Goal: Information Seeking & Learning: Learn about a topic

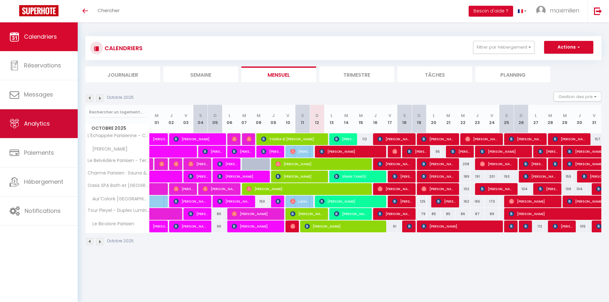
click at [35, 121] on span "Analytics" at bounding box center [37, 124] width 26 height 8
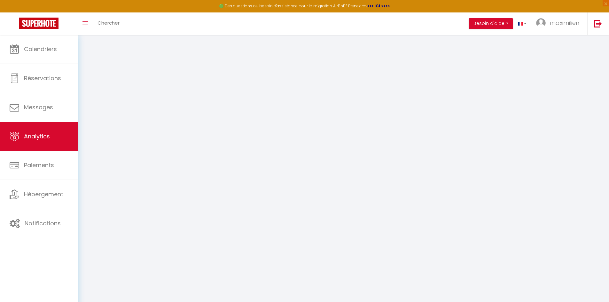
select select "2025"
select select "10"
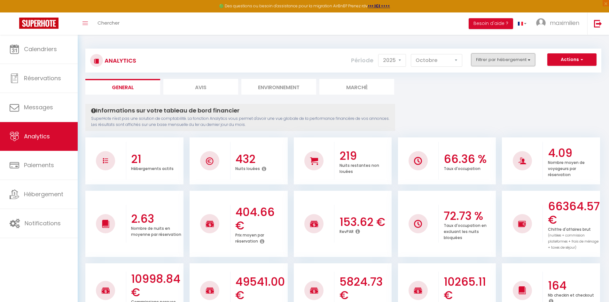
click at [494, 57] on button "Filtrer par hébergement" at bounding box center [503, 59] width 64 height 13
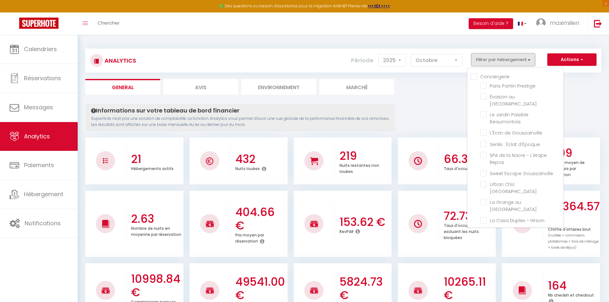
scroll to position [145, 0]
click at [470, 105] on div "Conciergerie [PERSON_NAME] Prestige Évasion au [GEOGRAPHIC_DATA][PERSON_NAME] P…" at bounding box center [515, 148] width 97 height 160
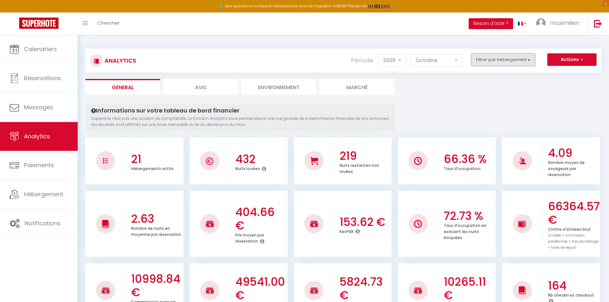
click at [496, 63] on button "Filtrer par hébergement" at bounding box center [503, 59] width 64 height 13
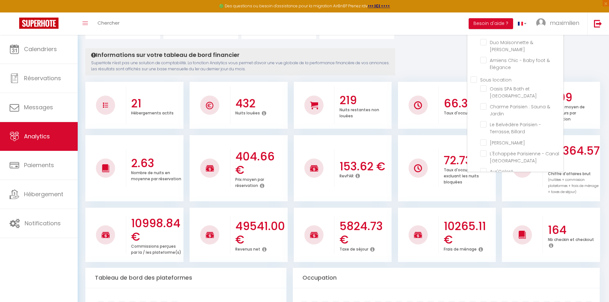
scroll to position [57, 0]
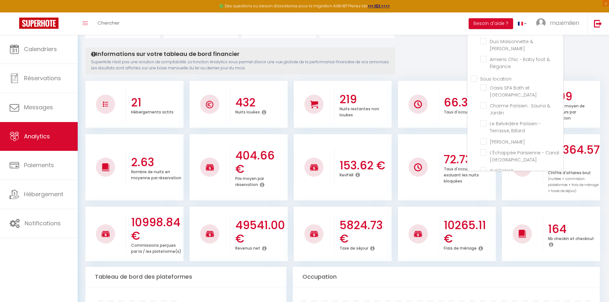
click at [474, 75] on ul "Sous location Oasis SPA [GEOGRAPHIC_DATA] et [GEOGRAPHIC_DATA] Charme Parisien …" at bounding box center [517, 140] width 93 height 131
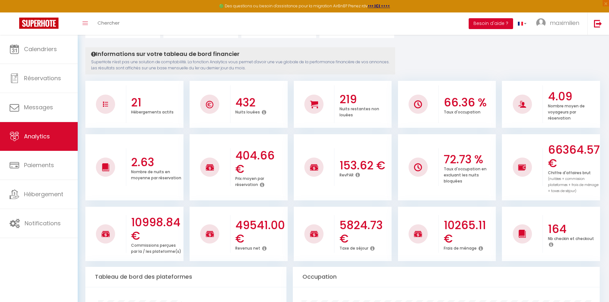
click at [476, 26] on button "Besoin d'aide ?" at bounding box center [491, 23] width 44 height 11
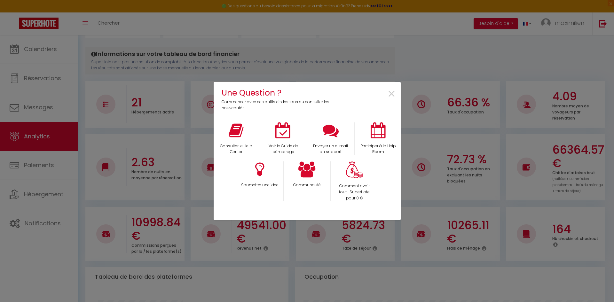
click at [462, 61] on div "Une Question ? Commencer avec ces outils ci-dessous ou consulter les nouveautés…" at bounding box center [307, 151] width 614 height 302
click at [387, 93] on span "×" at bounding box center [391, 94] width 9 height 20
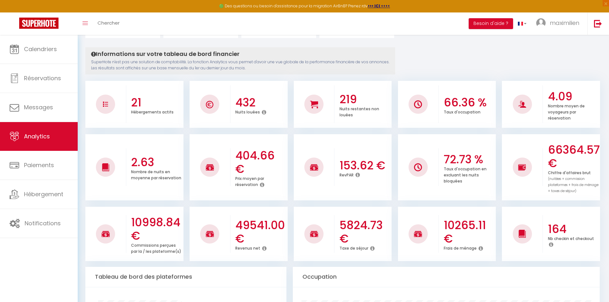
scroll to position [0, 0]
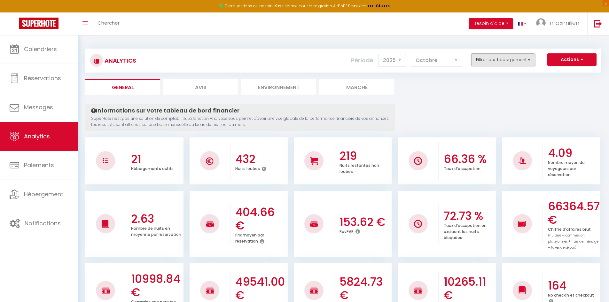
click at [499, 59] on button "Filtrer par hébergement" at bounding box center [503, 59] width 64 height 13
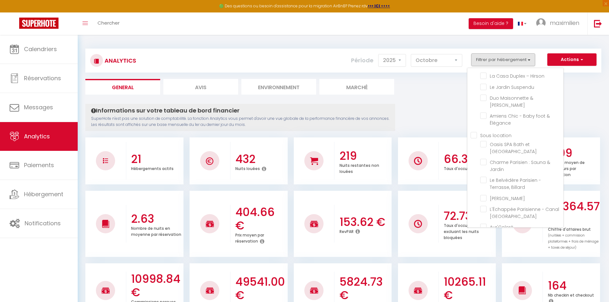
click at [474, 132] on location "Sous location" at bounding box center [517, 135] width 93 height 6
checkbox location "true"
checkbox Prestige "false"
checkbox Ravenel "false"
checkbox Beaumontois "false"
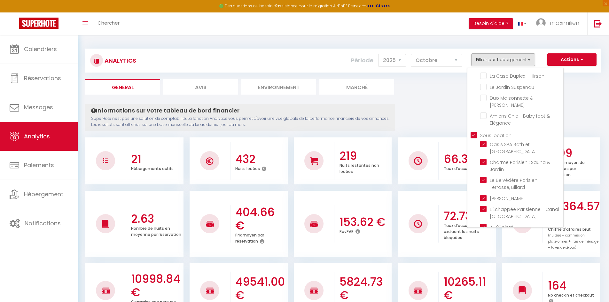
checkbox Goussainville "false"
checkbox d\'Époque "false"
checkbox Repos "false"
checkbox Goussainville "false"
checkbox Paris "false"
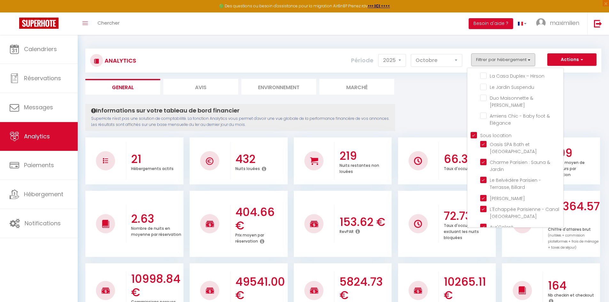
checkbox Parc "false"
checkbox Hirson "false"
checkbox Suspendu "false"
checkbox Jacuzzi "false"
checkbox Élégance "false"
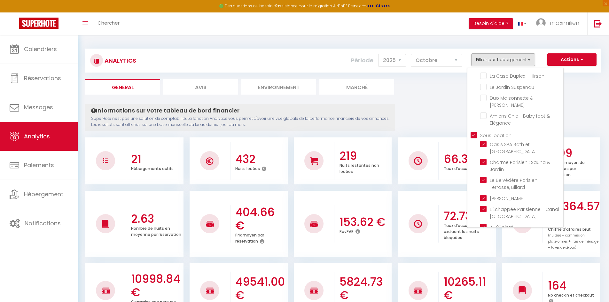
checkbox Parisien "true"
checkbox Jardin "true"
checkbox Billard "true"
checkbox Parisien "true"
checkbox St-Denis "true"
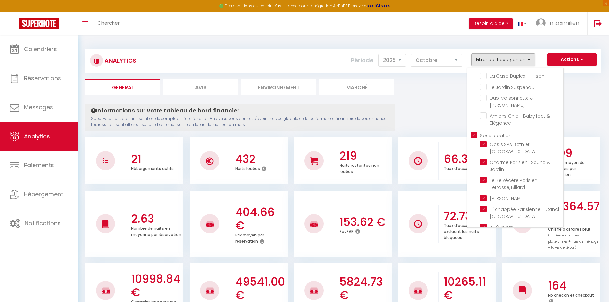
checkbox Paris "true"
checkbox Lumineux "true"
checkbox Parisien "true"
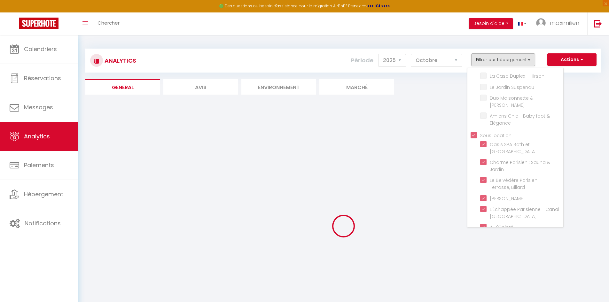
checkbox Prestige "false"
checkbox Ravenel "false"
checkbox Beaumontois "false"
checkbox Goussainville "false"
checkbox d\'Époque "false"
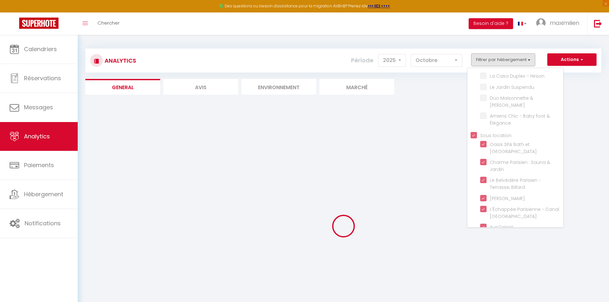
checkbox Repos "false"
checkbox Goussainville "false"
checkbox Paris "false"
checkbox Parc "false"
checkbox Hirson "false"
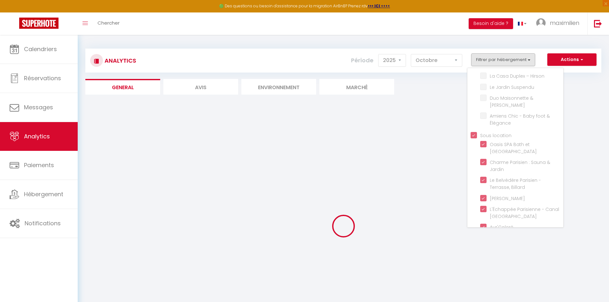
checkbox Suspendu "false"
checkbox Jacuzzi "false"
checkbox Élégance "false"
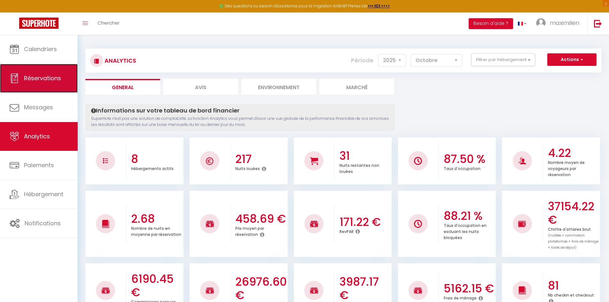
click at [47, 70] on link "Réservations" at bounding box center [39, 78] width 78 height 29
select select "not_cancelled"
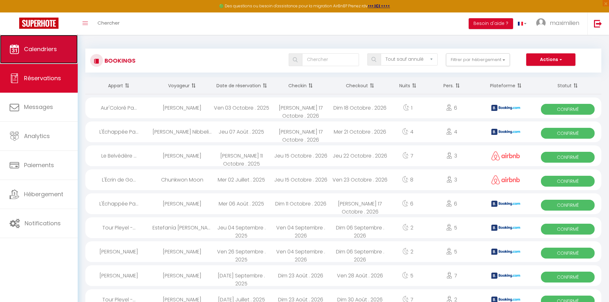
click at [43, 56] on link "Calendriers" at bounding box center [39, 49] width 78 height 29
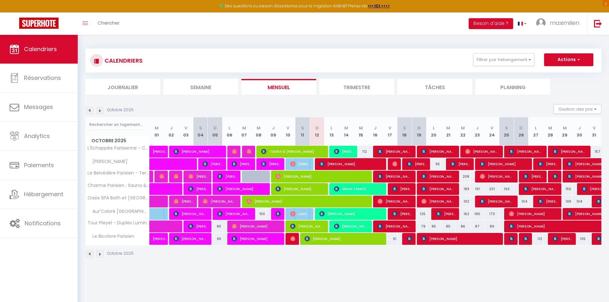
click at [100, 113] on img at bounding box center [99, 110] width 7 height 7
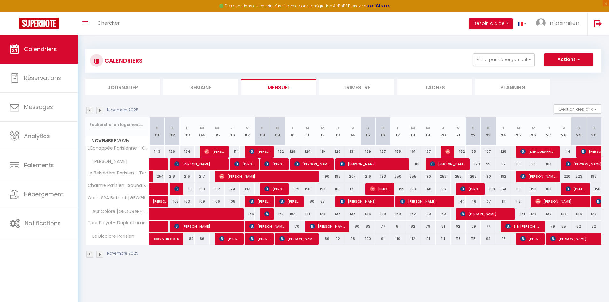
click at [103, 111] on img at bounding box center [99, 110] width 7 height 7
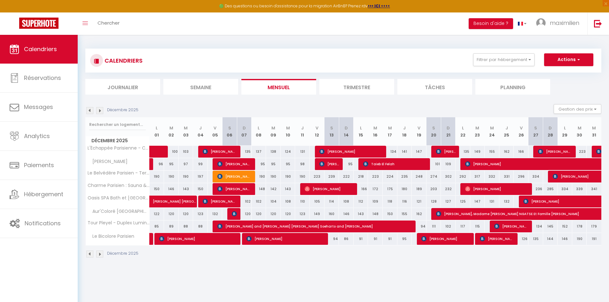
click at [103, 111] on img at bounding box center [99, 110] width 7 height 7
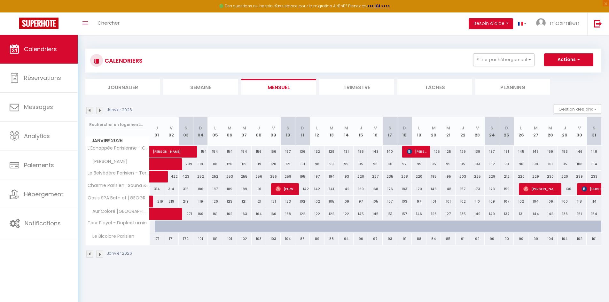
click at [103, 111] on img at bounding box center [99, 110] width 7 height 7
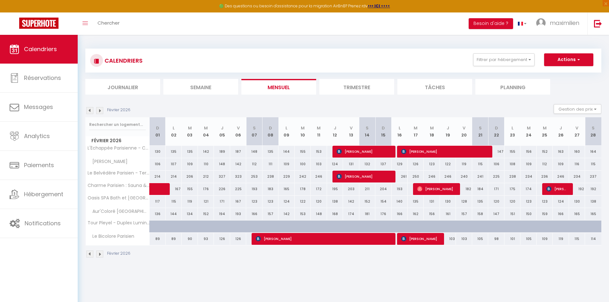
click at [99, 110] on img at bounding box center [99, 110] width 7 height 7
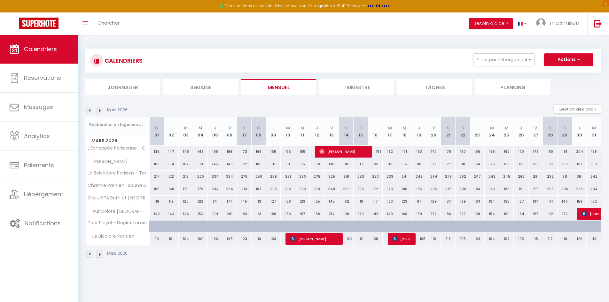
click at [99, 110] on img at bounding box center [99, 110] width 7 height 7
